Goal: Task Accomplishment & Management: Manage account settings

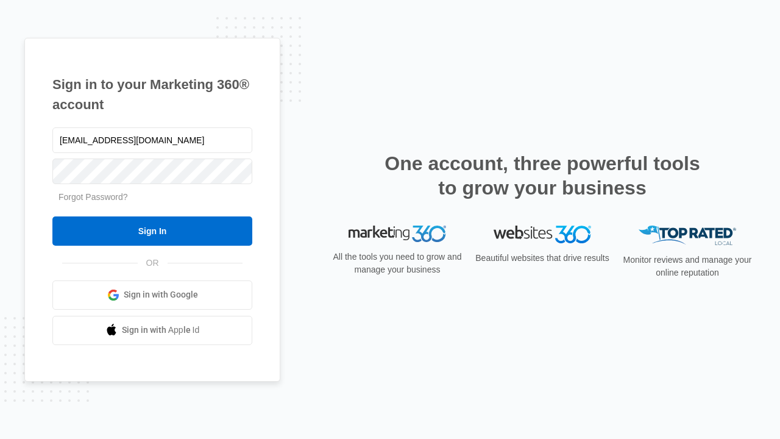
type input "dankie614@gmail.com"
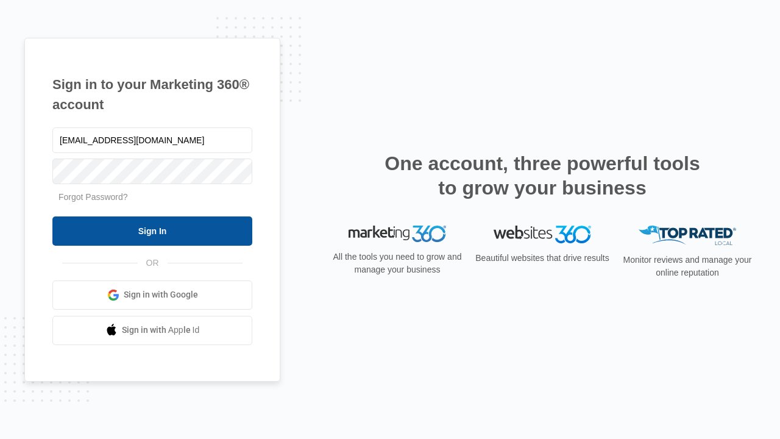
click at [152, 230] on input "Sign In" at bounding box center [152, 230] width 200 height 29
